Goal: Information Seeking & Learning: Learn about a topic

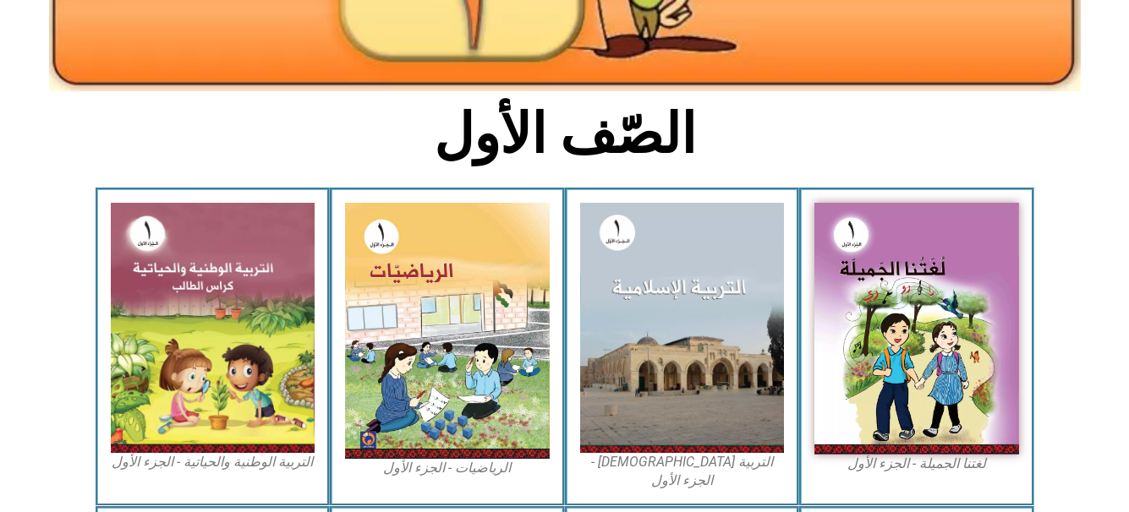
scroll to position [372, 0]
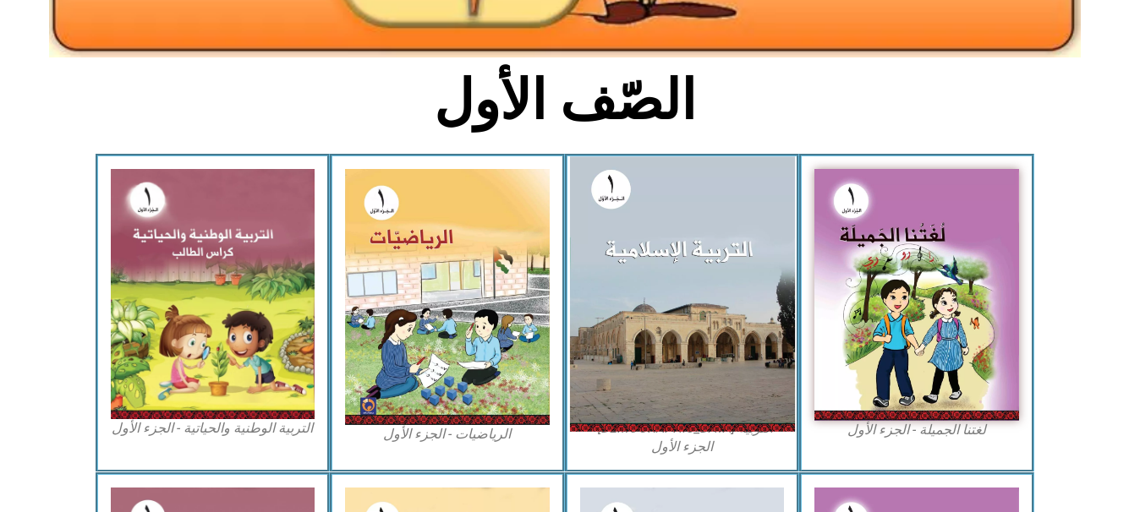
click at [765, 311] on img at bounding box center [681, 293] width 225 height 275
